Goal: Task Accomplishment & Management: Use online tool/utility

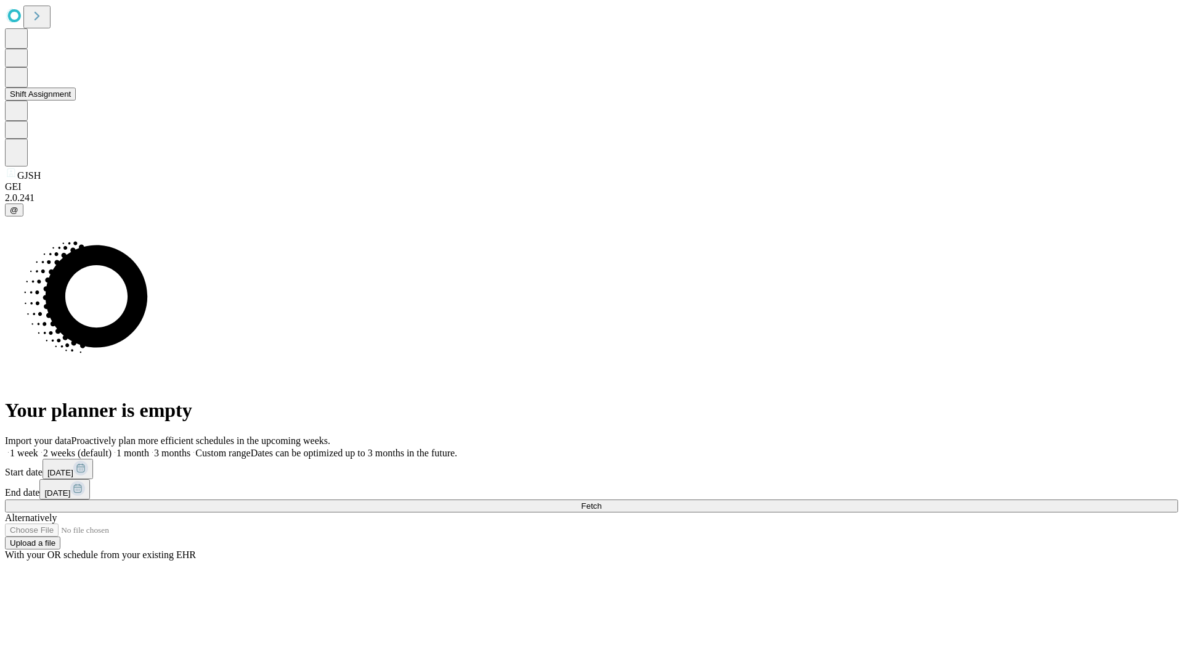
click at [76, 100] on button "Shift Assignment" at bounding box center [40, 94] width 71 height 13
